Goal: Task Accomplishment & Management: Manage account settings

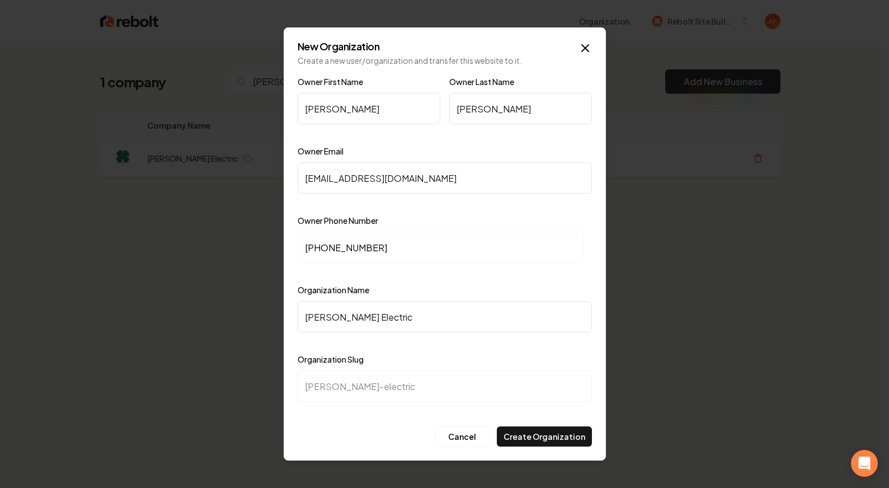
click at [583, 38] on div "New Organization Create a new user/organization and transfer this website to it…" at bounding box center [445, 243] width 322 height 433
click at [586, 48] on icon "button" at bounding box center [585, 47] width 13 height 13
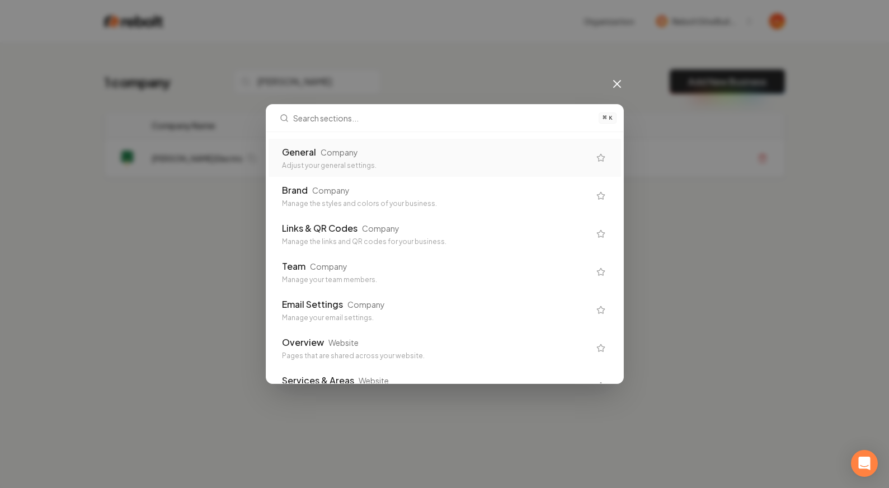
drag, startPoint x: 613, startPoint y: 91, endPoint x: 616, endPoint y: 84, distance: 7.5
click at [614, 87] on div "⌘ K General Company Adjust your general settings. Brand Company Manage the styl…" at bounding box center [444, 244] width 889 height 488
click at [617, 83] on icon at bounding box center [617, 84] width 7 height 7
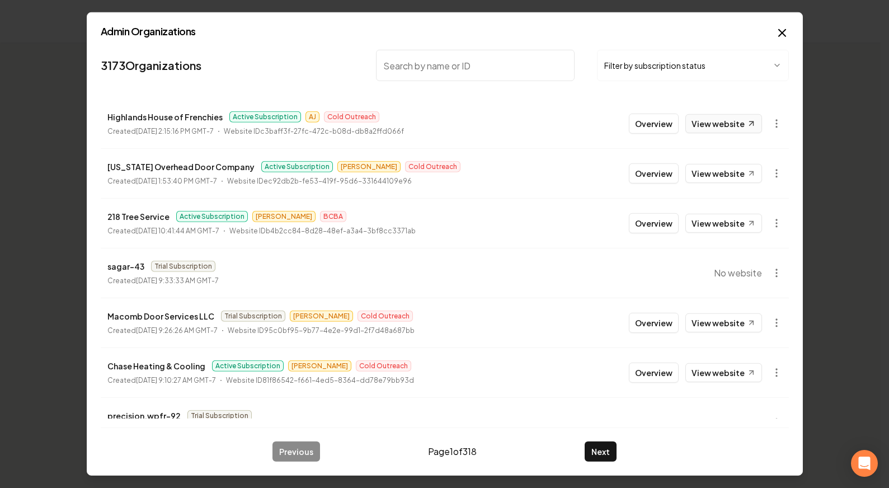
drag, startPoint x: 719, startPoint y: 134, endPoint x: 719, endPoint y: 117, distance: 17.3
click at [719, 134] on li "Highlands House of Frenchies Active Subscription AJ Cold Outreach Created [DATE…" at bounding box center [445, 123] width 688 height 49
click at [719, 118] on link "View website" at bounding box center [724, 123] width 77 height 19
click at [780, 28] on icon "button" at bounding box center [782, 32] width 13 height 13
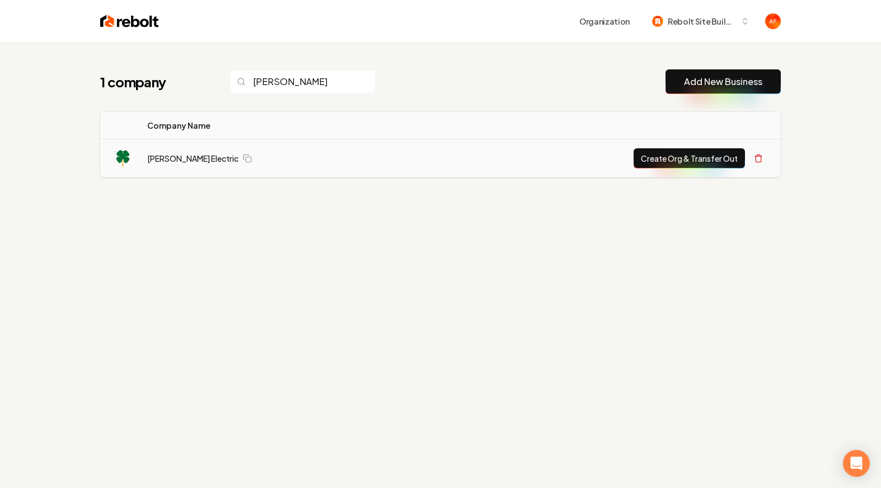
click at [693, 158] on button "Create Org & Transfer Out" at bounding box center [688, 158] width 111 height 20
